Goal: Task Accomplishment & Management: Manage account settings

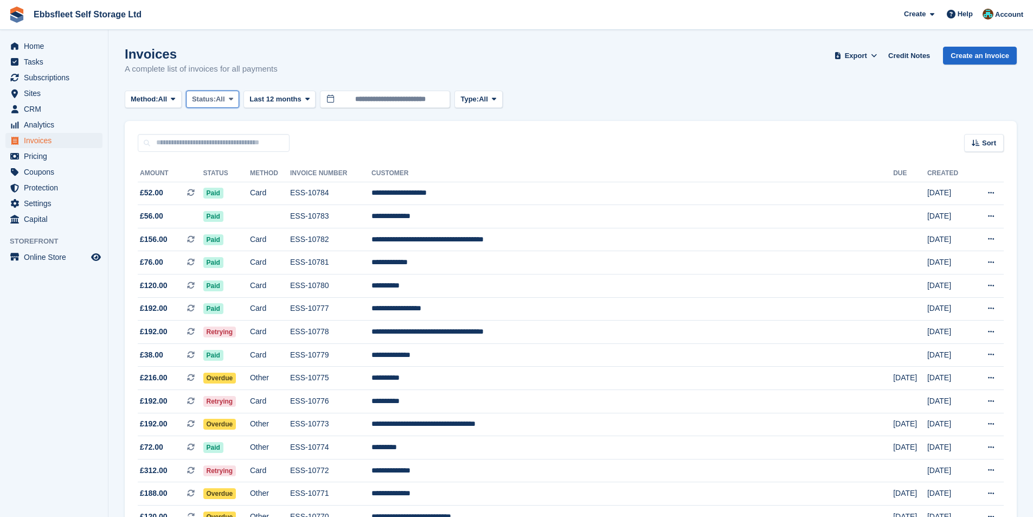
click at [213, 99] on span "Status:" at bounding box center [204, 99] width 24 height 11
click at [220, 180] on link "Open" at bounding box center [238, 184] width 94 height 20
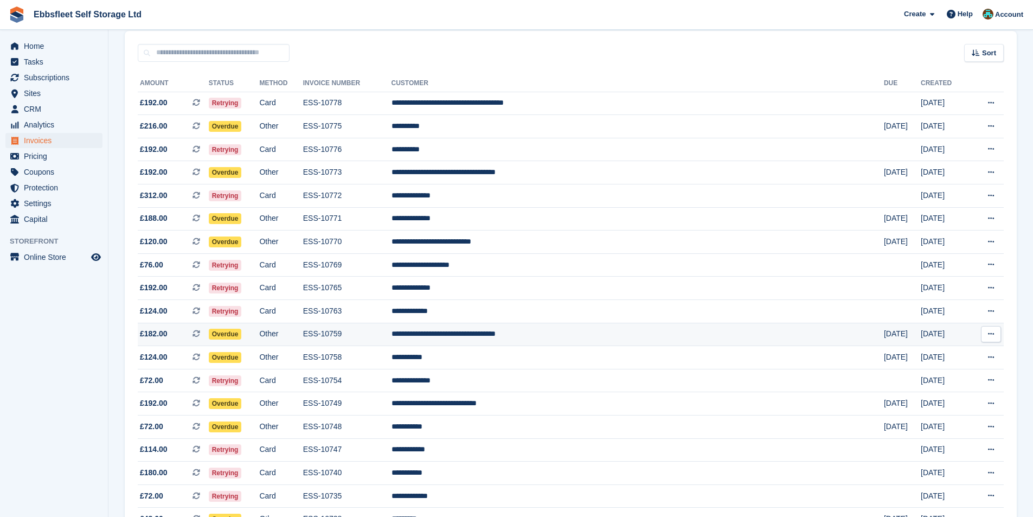
scroll to position [108, 0]
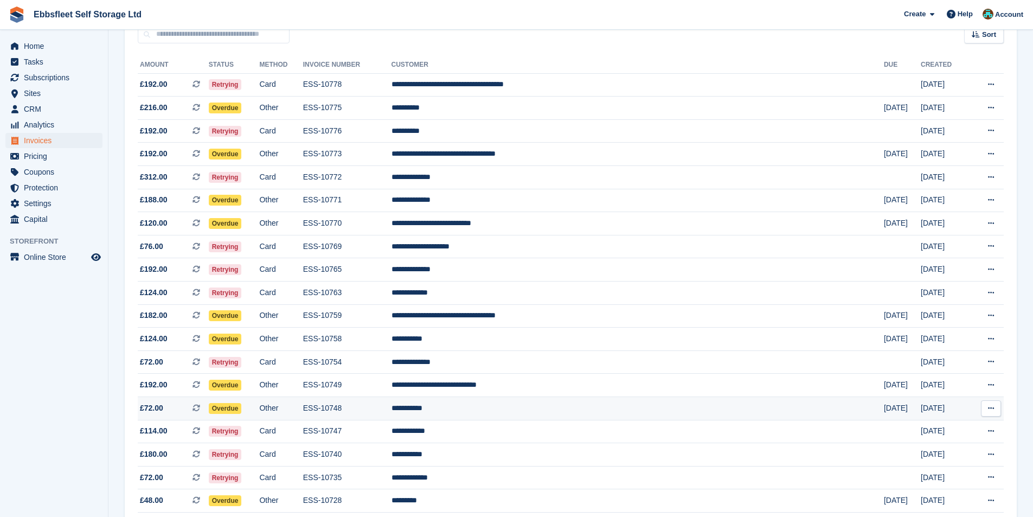
click at [534, 407] on td "**********" at bounding box center [638, 408] width 492 height 23
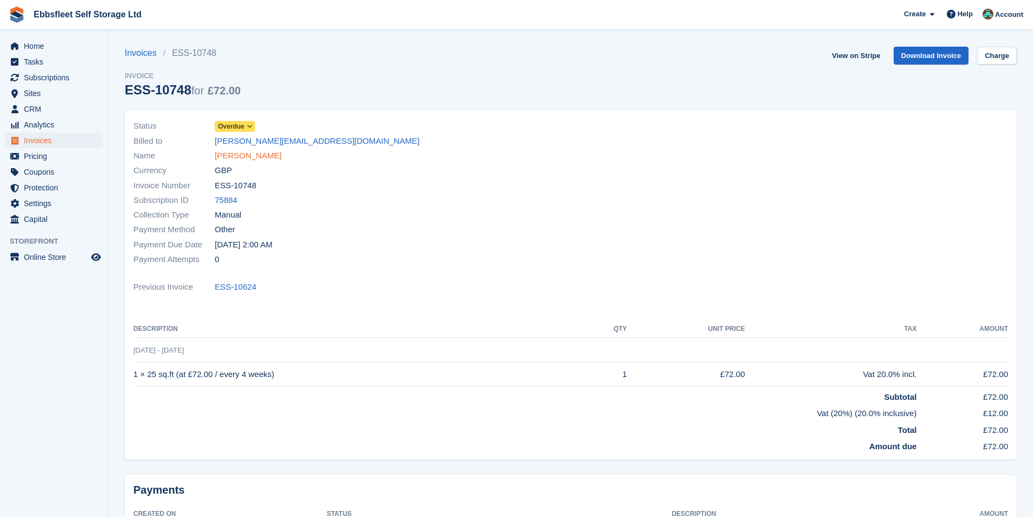
click at [244, 155] on link "Susan Ayres" at bounding box center [248, 156] width 67 height 12
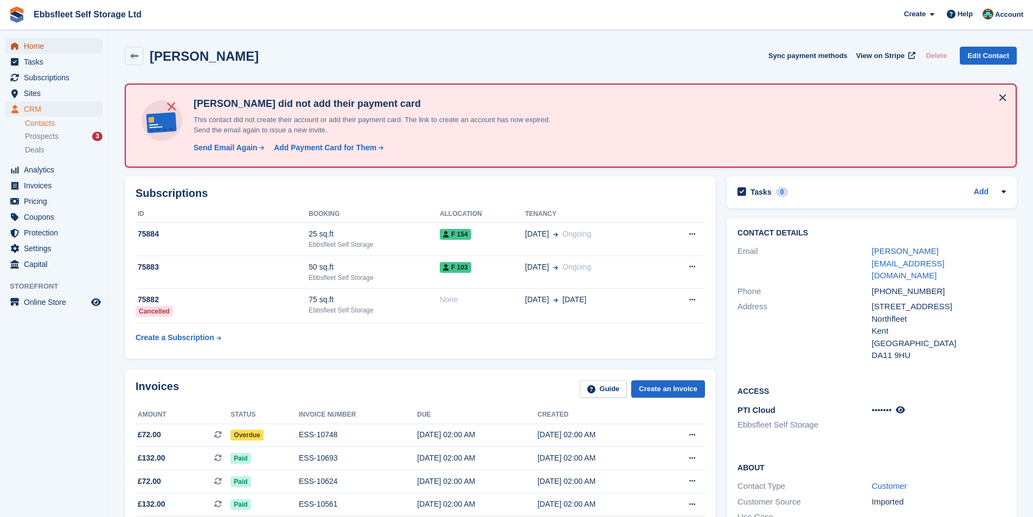
click at [53, 49] on span "Home" at bounding box center [56, 46] width 65 height 15
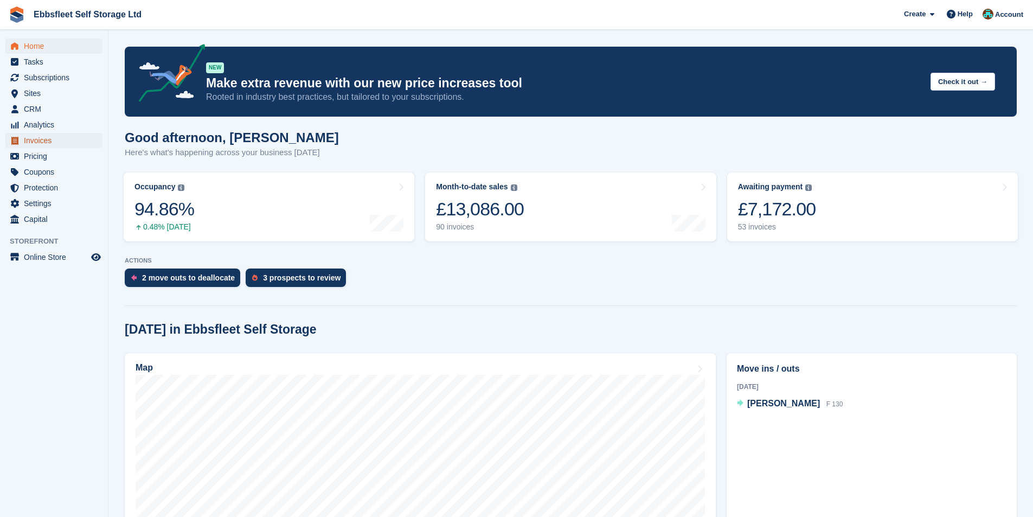
click at [46, 136] on span "Invoices" at bounding box center [56, 140] width 65 height 15
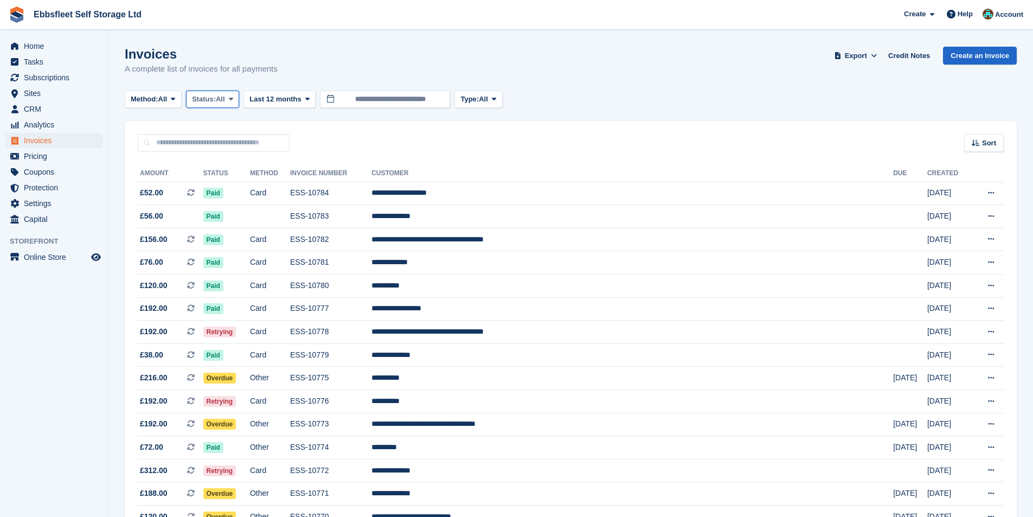
click at [222, 97] on span "All" at bounding box center [220, 99] width 9 height 11
click at [217, 182] on link "Open" at bounding box center [238, 184] width 94 height 20
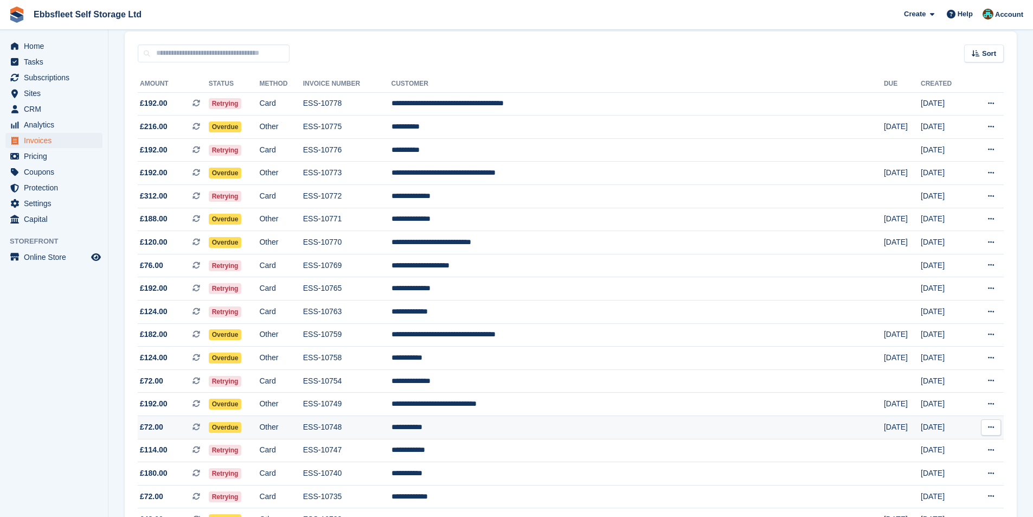
scroll to position [108, 0]
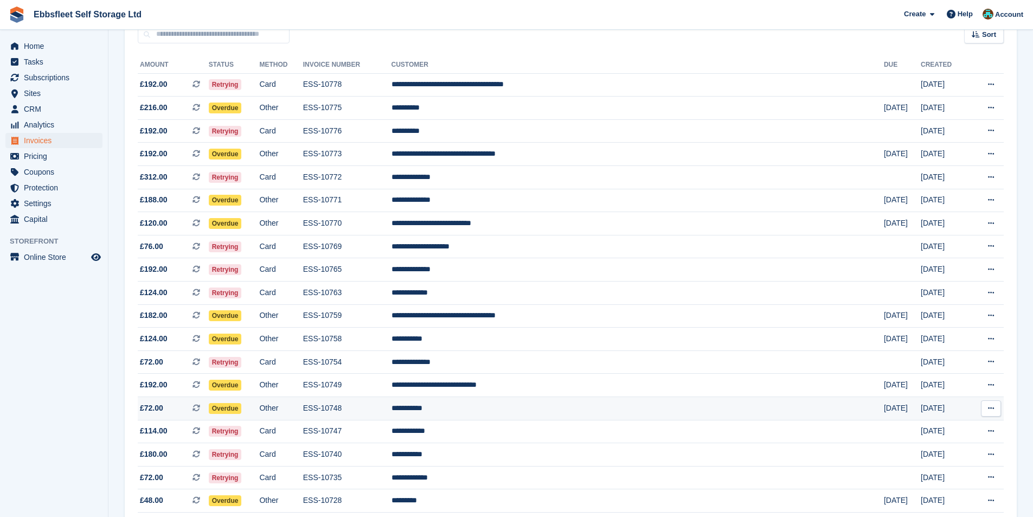
click at [392, 406] on td "ESS-10748" at bounding box center [347, 408] width 88 height 23
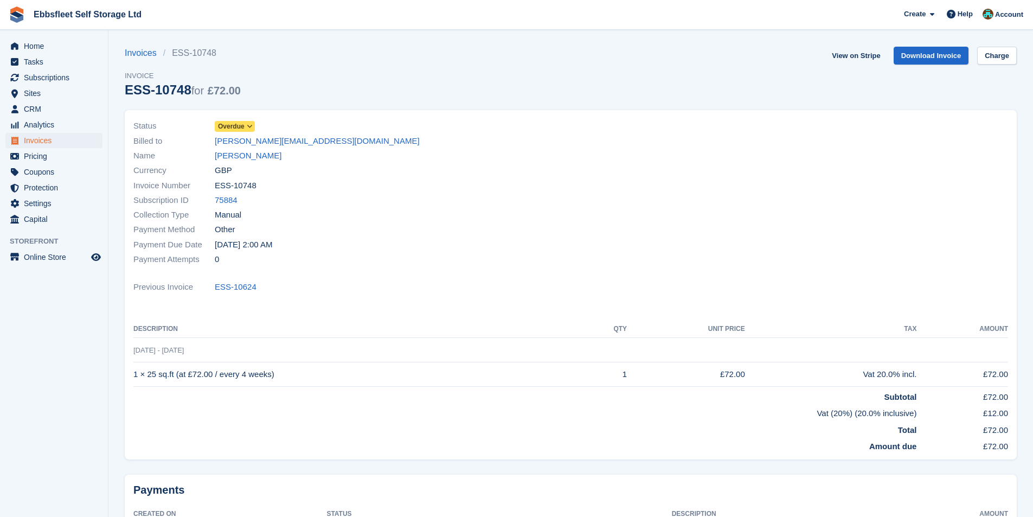
click at [250, 126] on icon at bounding box center [250, 126] width 6 height 7
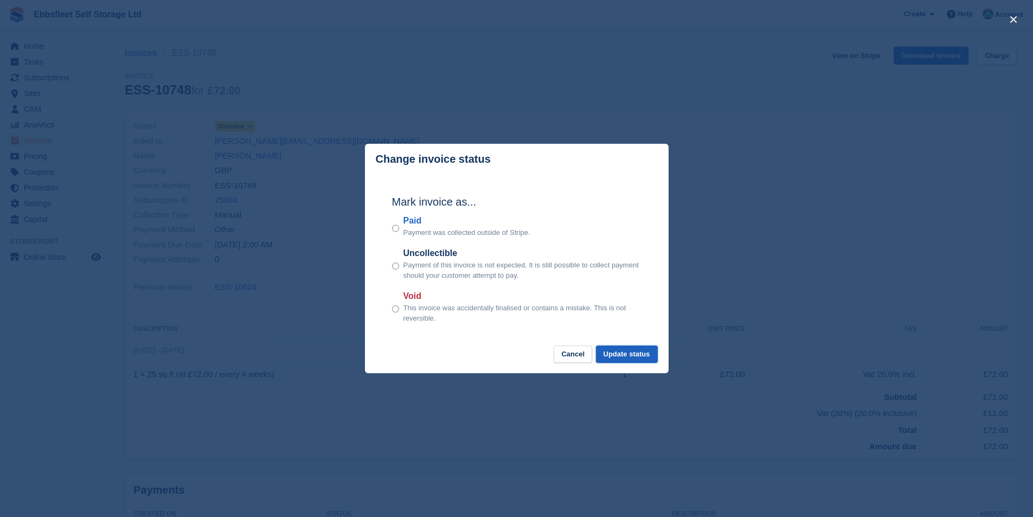
click at [637, 359] on button "Update status" at bounding box center [627, 354] width 62 height 18
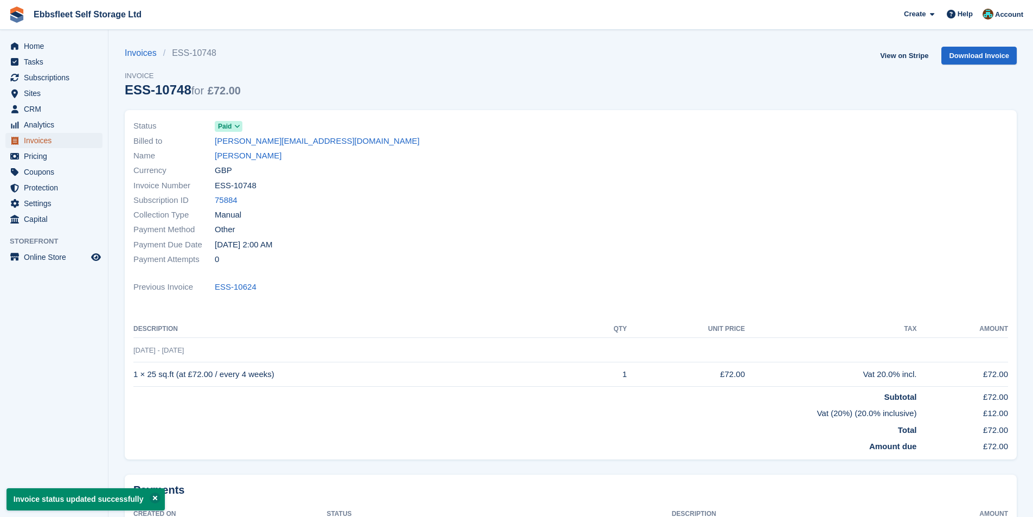
click at [42, 142] on span "Invoices" at bounding box center [56, 140] width 65 height 15
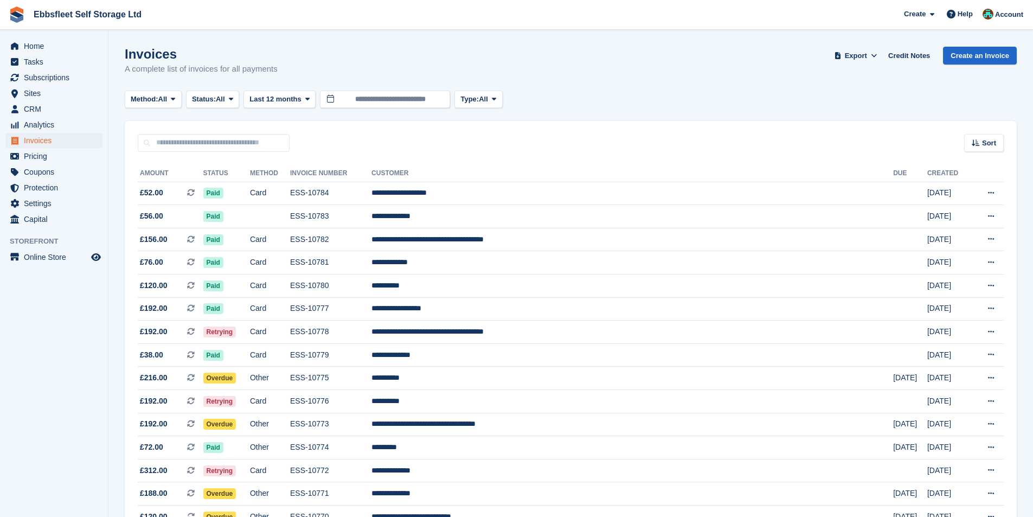
click at [222, 98] on span "All" at bounding box center [220, 99] width 9 height 11
click at [221, 184] on link "Open" at bounding box center [238, 184] width 94 height 20
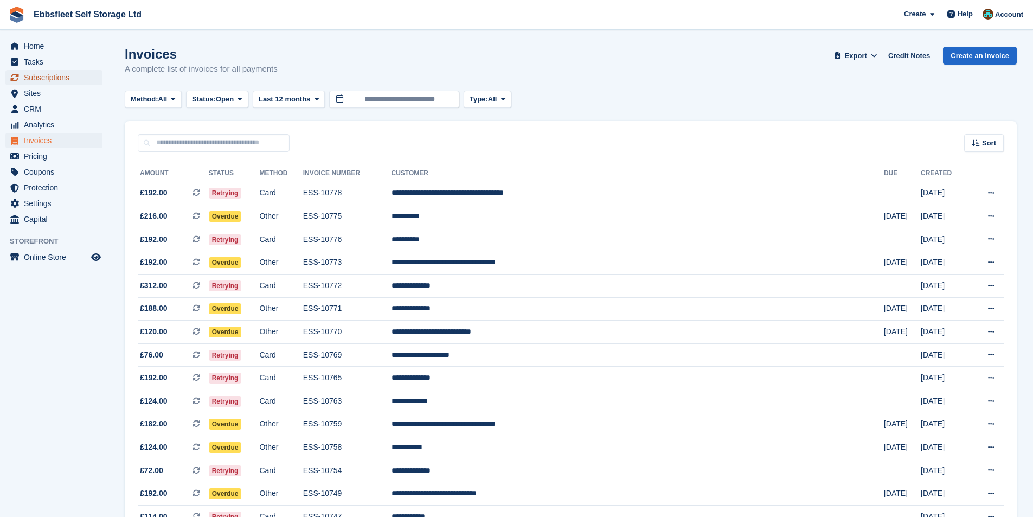
click at [43, 80] on span "Subscriptions" at bounding box center [56, 77] width 65 height 15
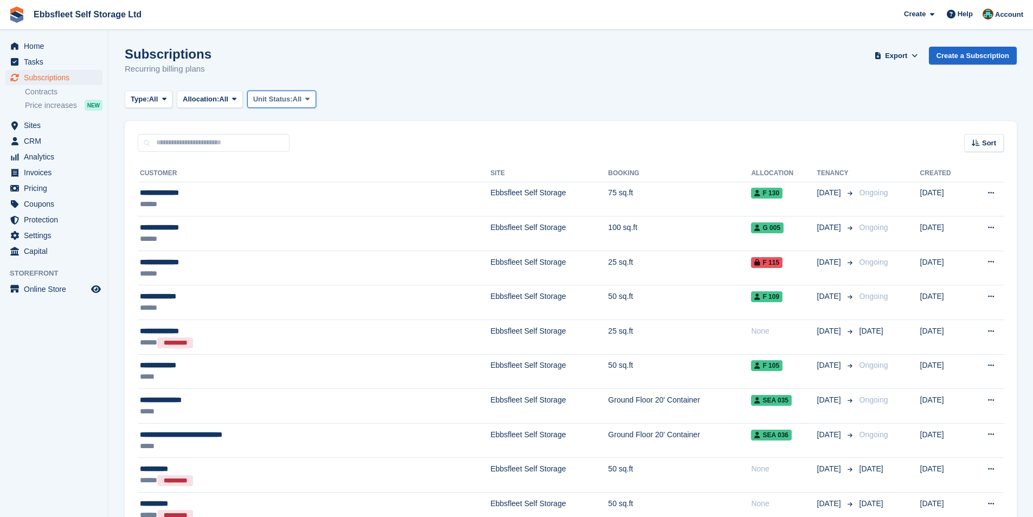
click at [274, 106] on button "Unit Status: All" at bounding box center [281, 100] width 69 height 18
click at [291, 163] on link "Overlocked" at bounding box center [299, 164] width 94 height 20
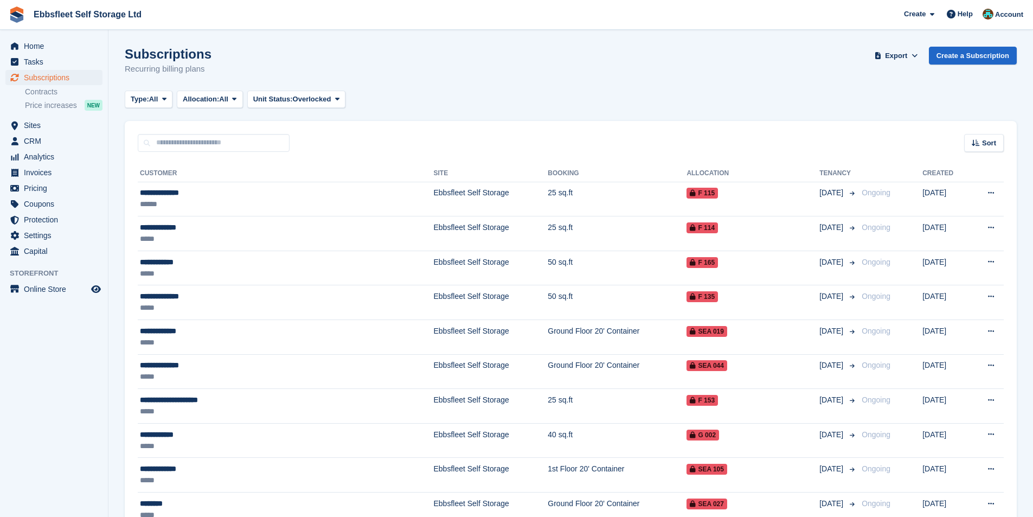
click at [997, 156] on div "**********" at bounding box center [571, 516] width 892 height 728
click at [985, 143] on span "Sort" at bounding box center [989, 143] width 14 height 11
click at [940, 183] on span "Customer name" at bounding box center [944, 184] width 54 height 9
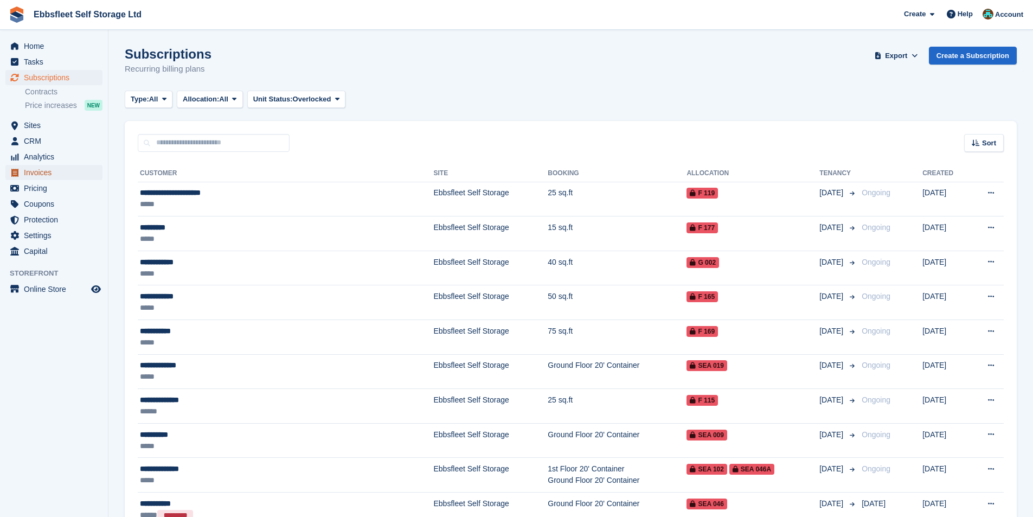
click at [39, 171] on span "Invoices" at bounding box center [56, 172] width 65 height 15
